Goal: Information Seeking & Learning: Learn about a topic

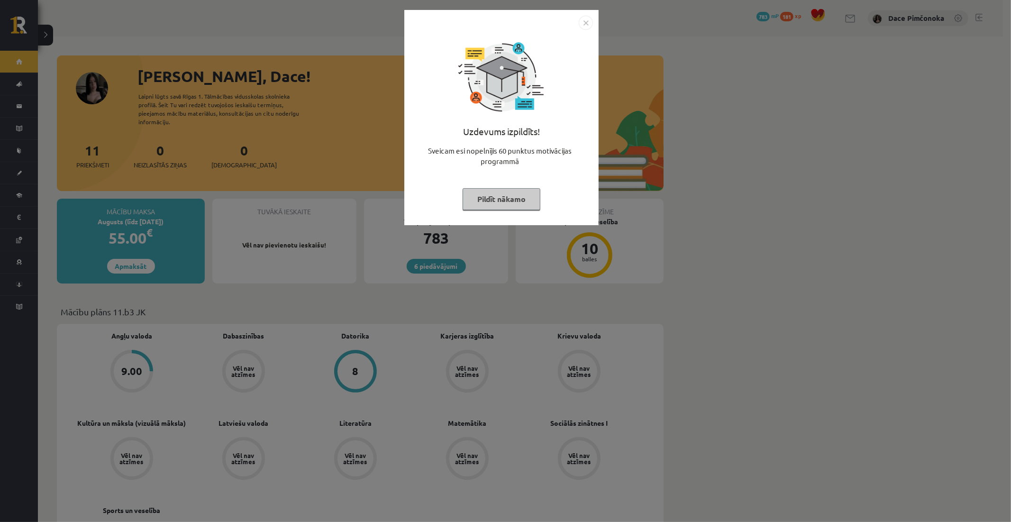
click at [493, 205] on button "Pildīt nākamo" at bounding box center [502, 199] width 78 height 22
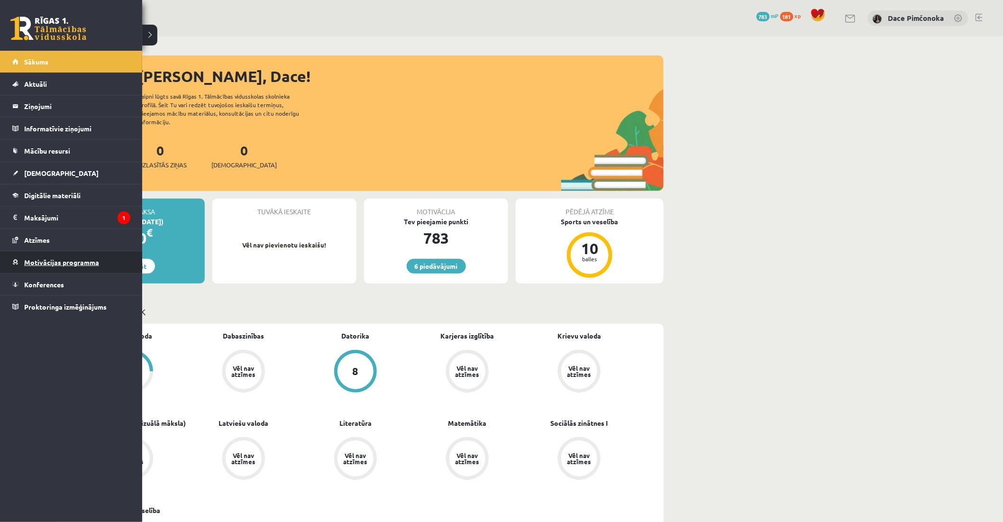
click at [31, 269] on link "Motivācijas programma" at bounding box center [71, 262] width 118 height 22
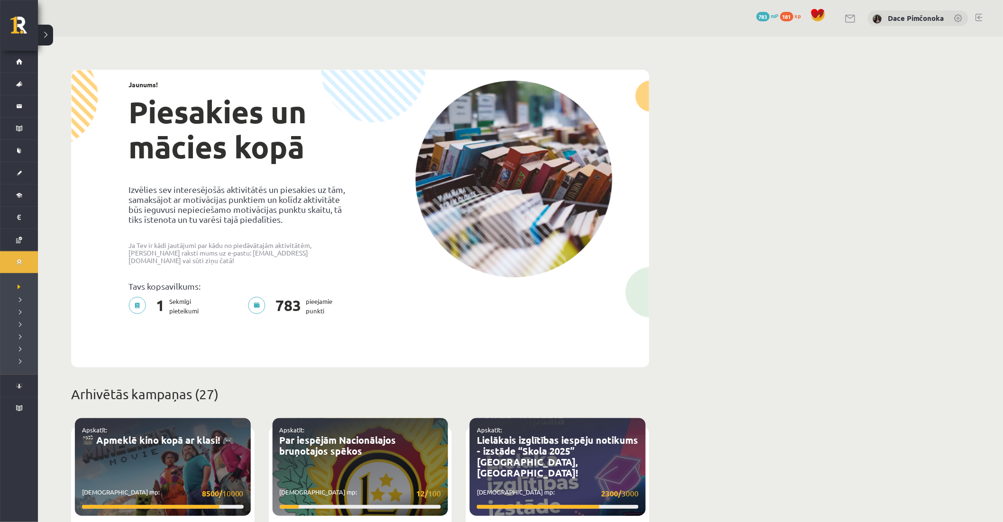
click at [291, 239] on div "Jaunums! Piesakies un mācies kopā Izvēlies sev interesējošās aktivitātēs un pie…" at bounding box center [240, 201] width 239 height 240
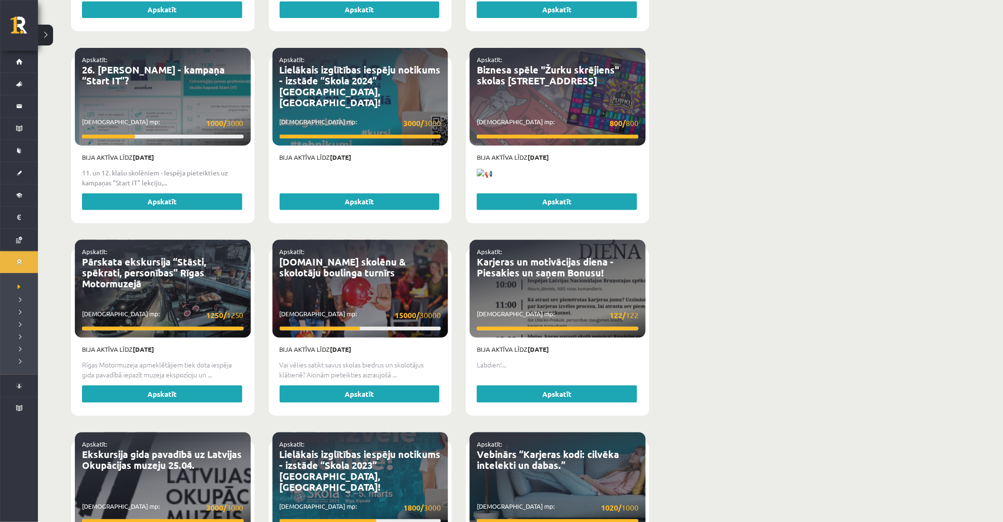
scroll to position [1634, 0]
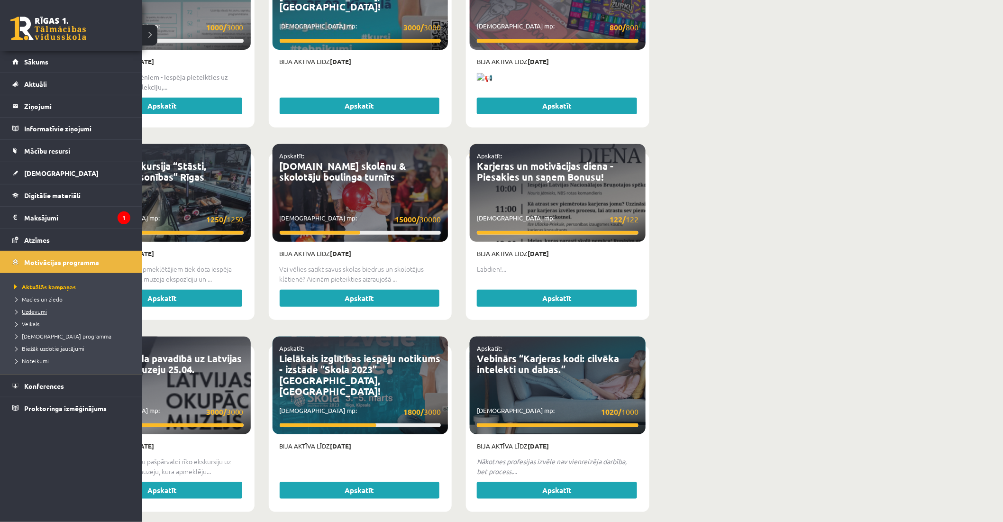
click at [35, 310] on span "Uzdevumi" at bounding box center [29, 312] width 35 height 8
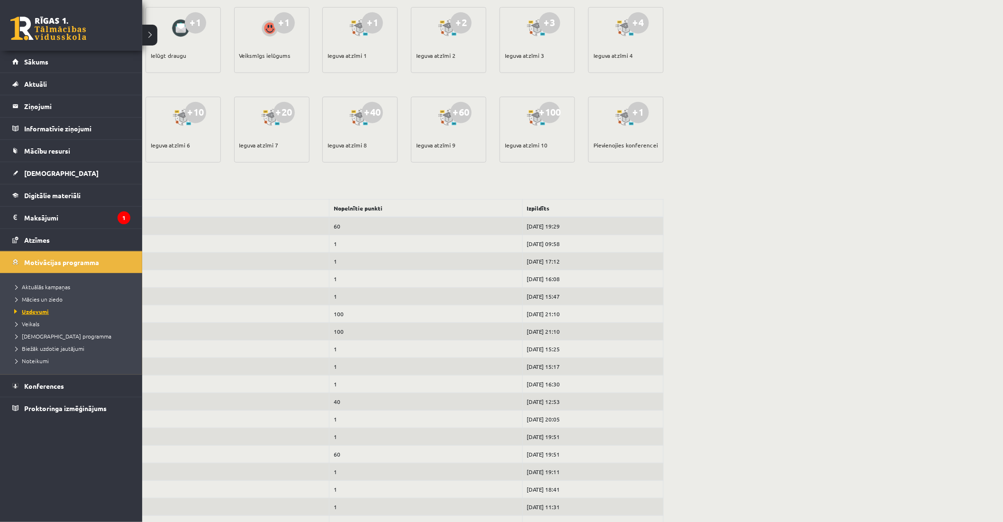
scroll to position [181, 0]
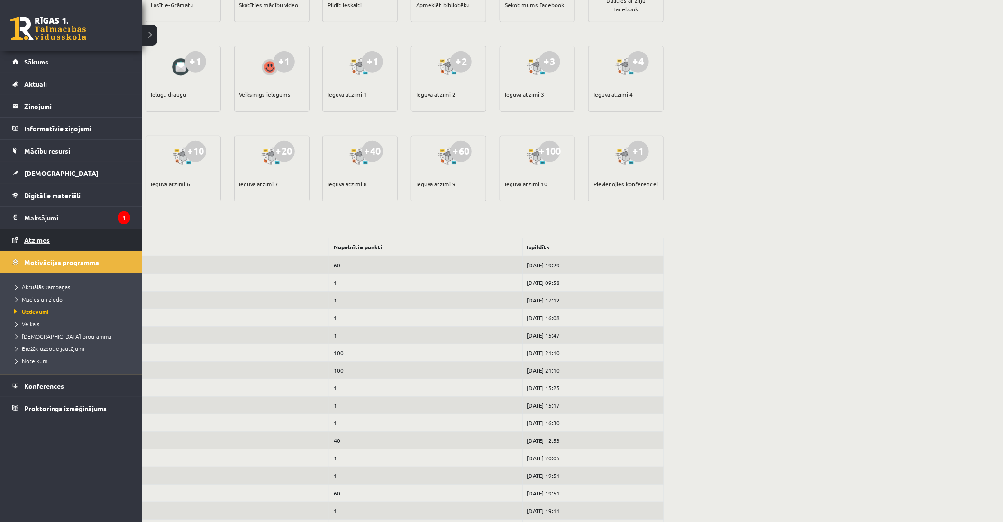
click at [73, 245] on link "Atzīmes" at bounding box center [71, 240] width 118 height 22
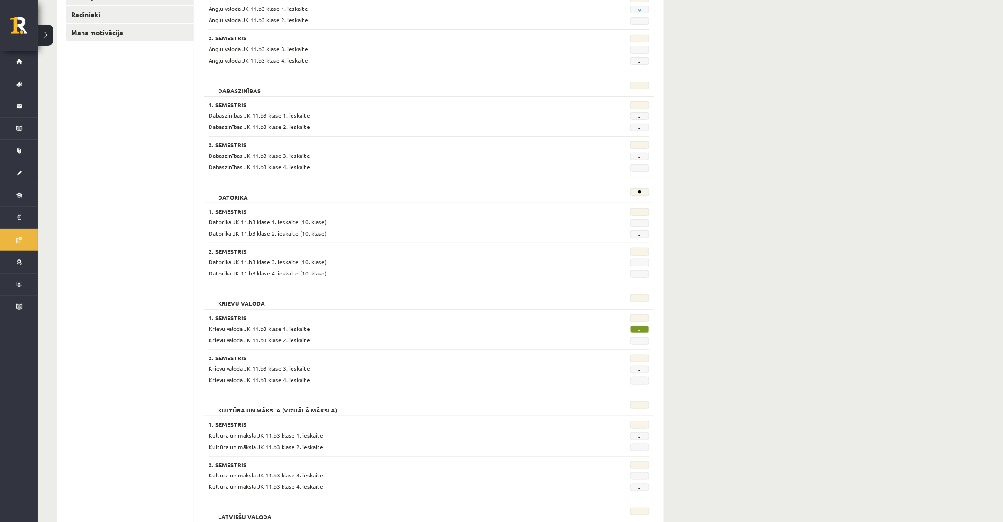
click at [773, 186] on div "**********" at bounding box center [520, 459] width 965 height 1209
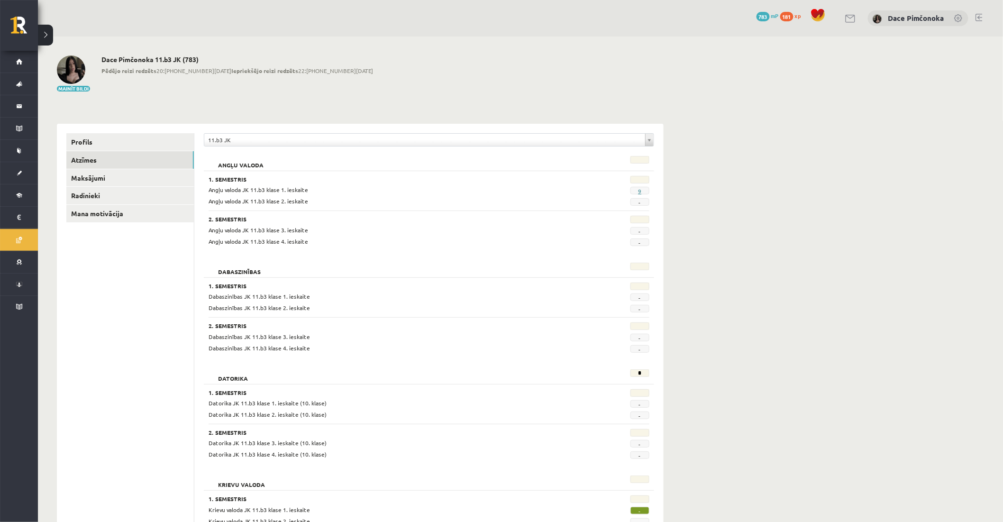
click at [640, 191] on link "9" at bounding box center [639, 191] width 3 height 8
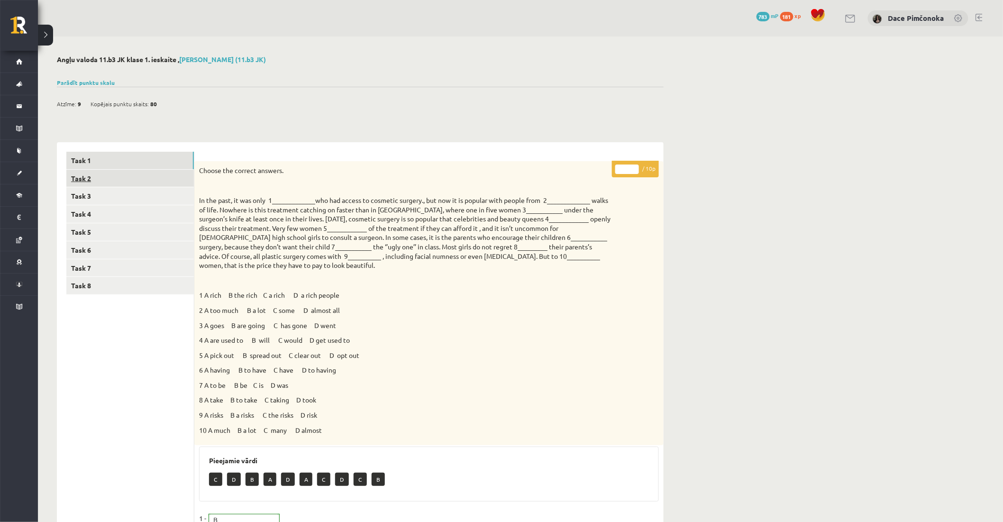
click at [183, 180] on link "Task 2" at bounding box center [129, 179] width 127 height 18
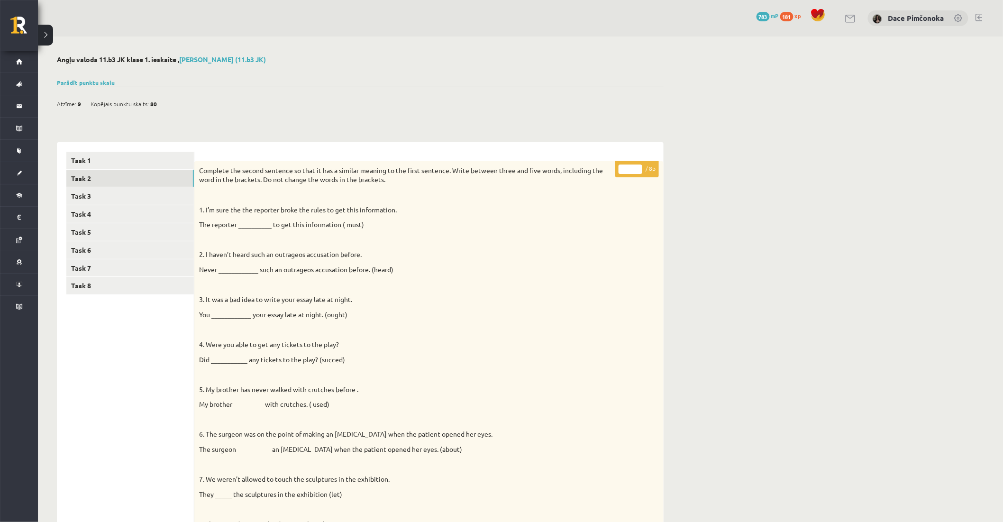
click at [411, 206] on p "1. I’m sure the the reporter broke the rules to get this information." at bounding box center [405, 209] width 412 height 9
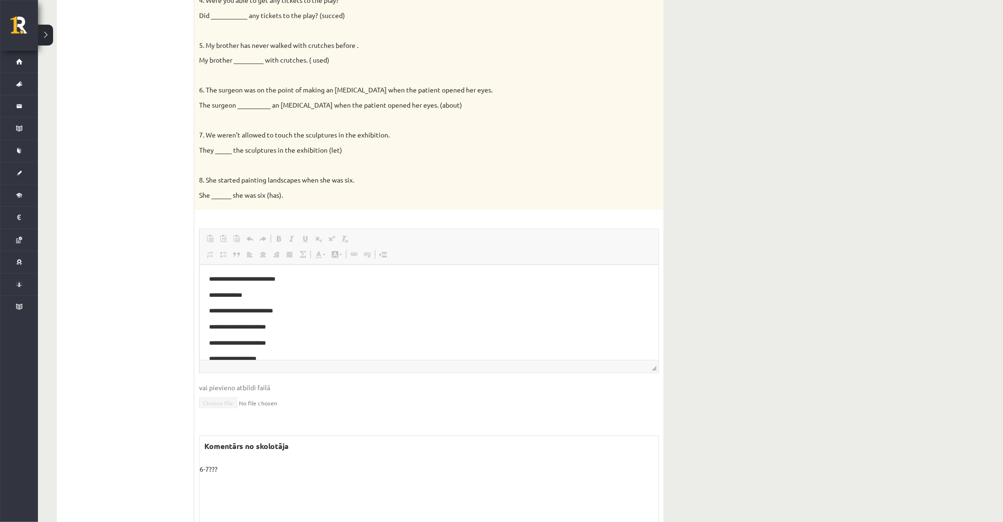
scroll to position [343, 0]
click at [382, 318] on body "**********" at bounding box center [429, 336] width 440 height 122
click at [417, 130] on div "Complete the second sentence so that it has a similar meaning to the first sent…" at bounding box center [428, 14] width 469 height 393
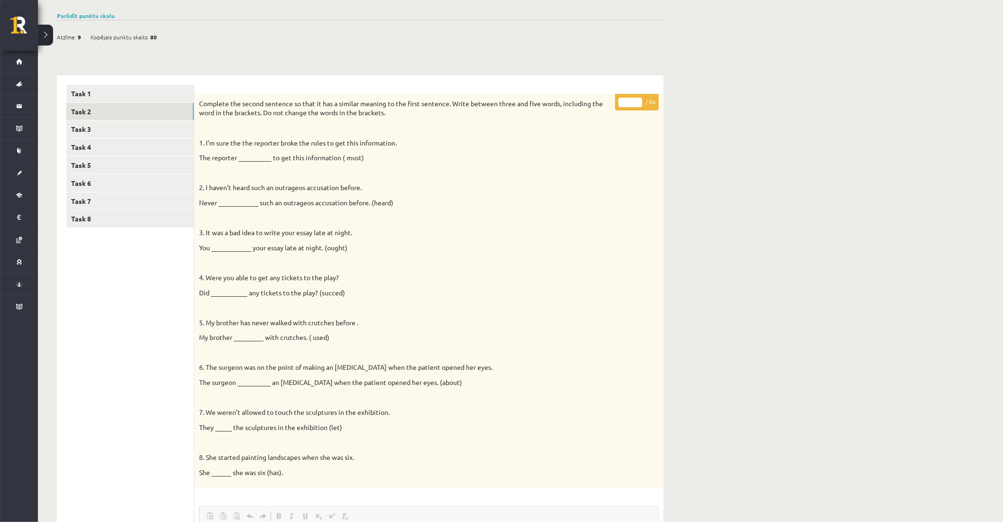
scroll to position [6, 0]
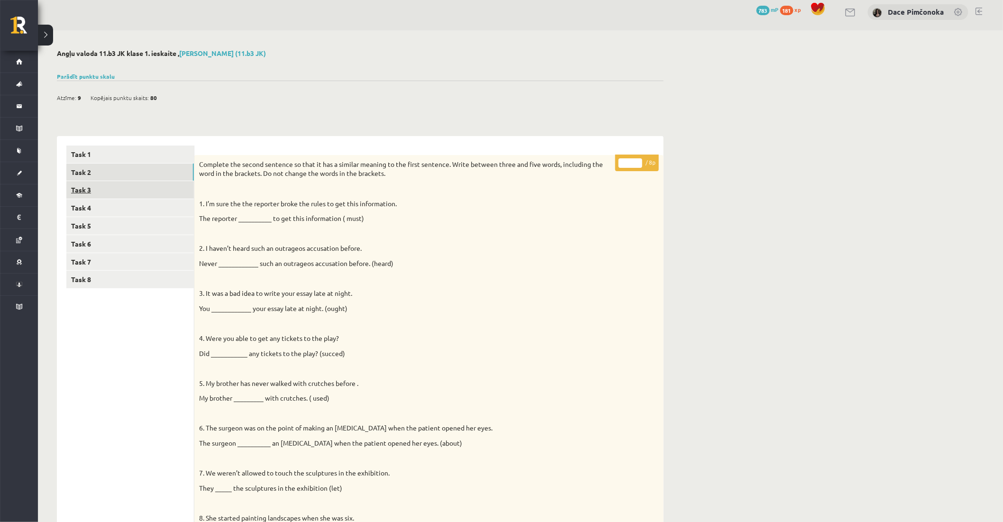
click at [135, 197] on link "Task 3" at bounding box center [129, 190] width 127 height 18
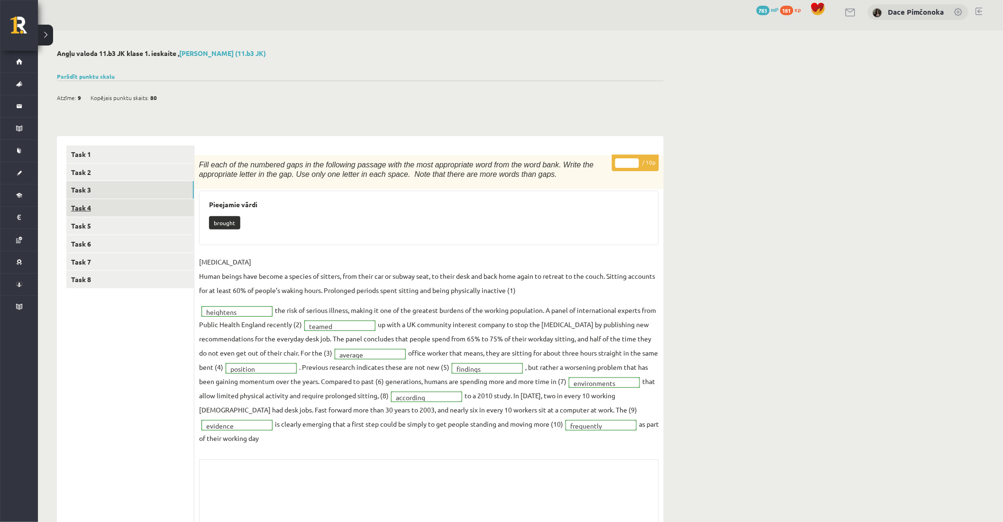
click at [170, 201] on link "Task 4" at bounding box center [129, 208] width 127 height 18
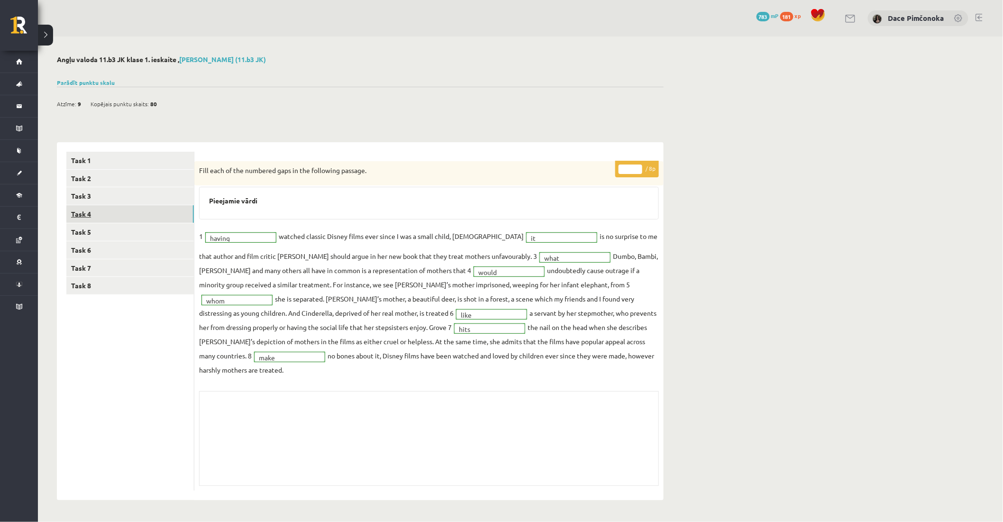
scroll to position [0, 0]
click at [169, 224] on link "Task 5" at bounding box center [129, 232] width 127 height 18
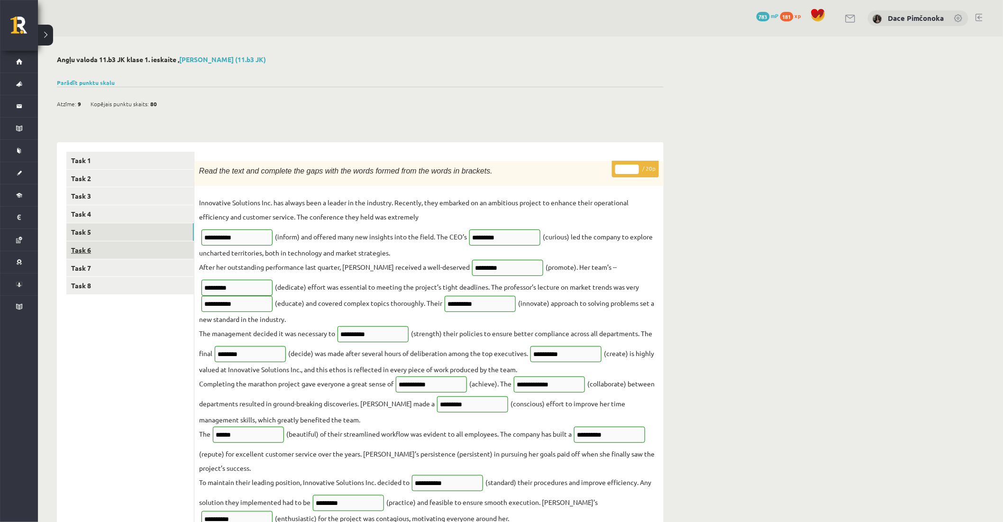
click at [164, 246] on link "Task 6" at bounding box center [129, 250] width 127 height 18
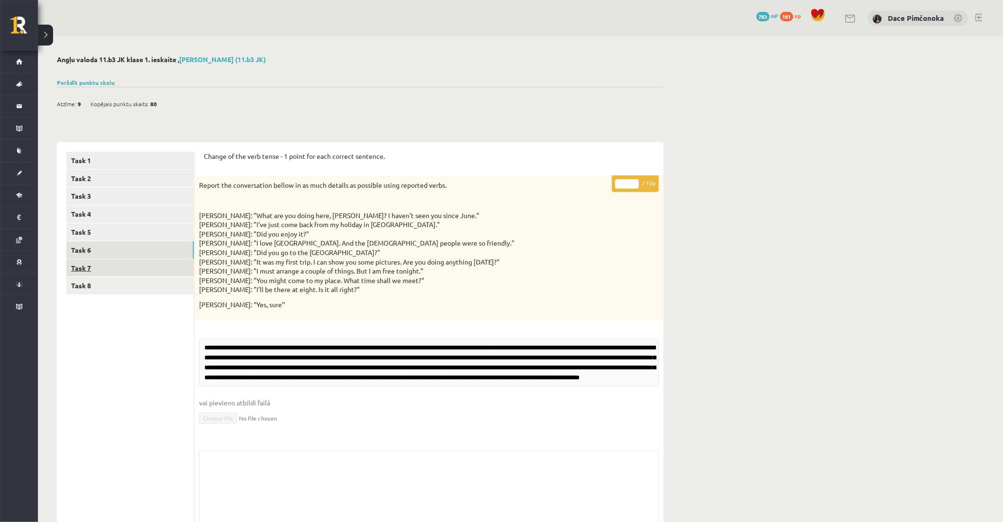
click at [162, 265] on link "Task 7" at bounding box center [129, 268] width 127 height 18
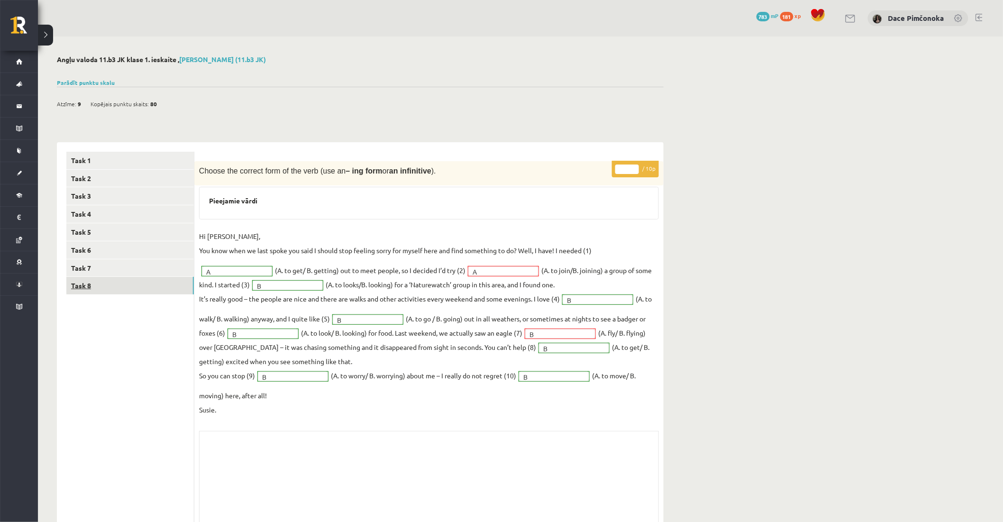
click at [159, 282] on link "Task 8" at bounding box center [129, 286] width 127 height 18
